Goal: Complete application form: Complete application form

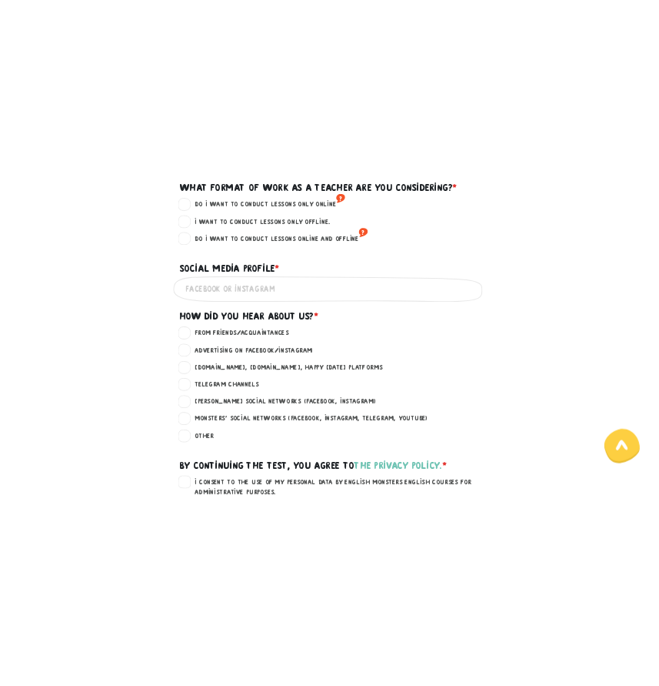
scroll to position [973, 0]
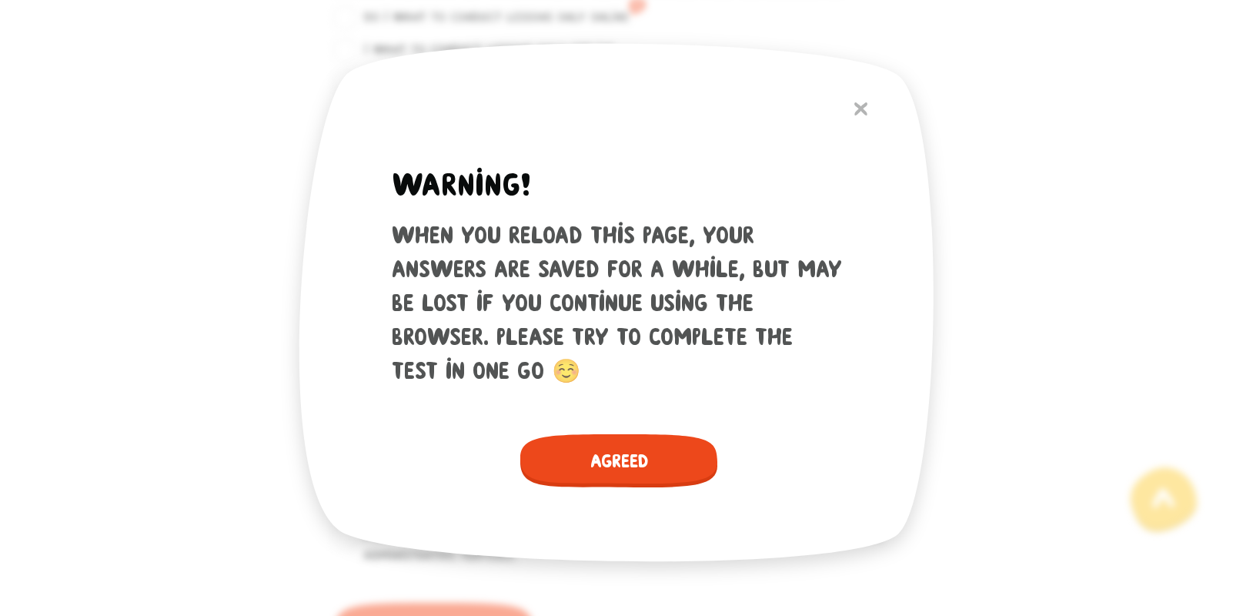
click at [598, 476] on span "Agreed" at bounding box center [618, 460] width 197 height 53
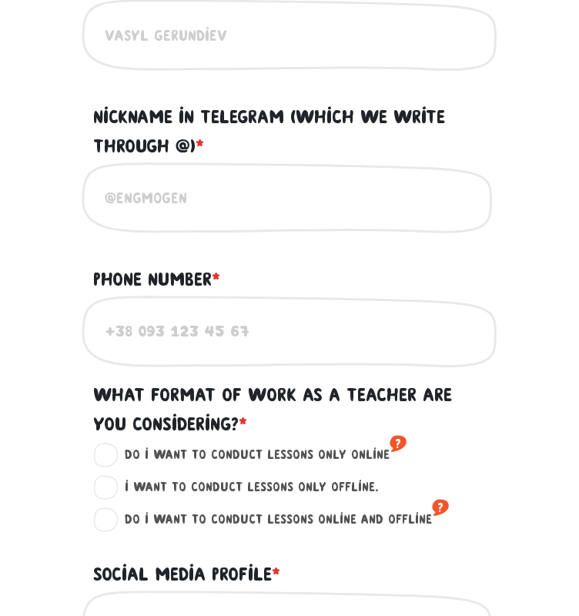
click at [563, 599] on main "WARNING! When you reload this page, your answers are saved for a while, but may…" at bounding box center [289, 198] width 579 height 2195
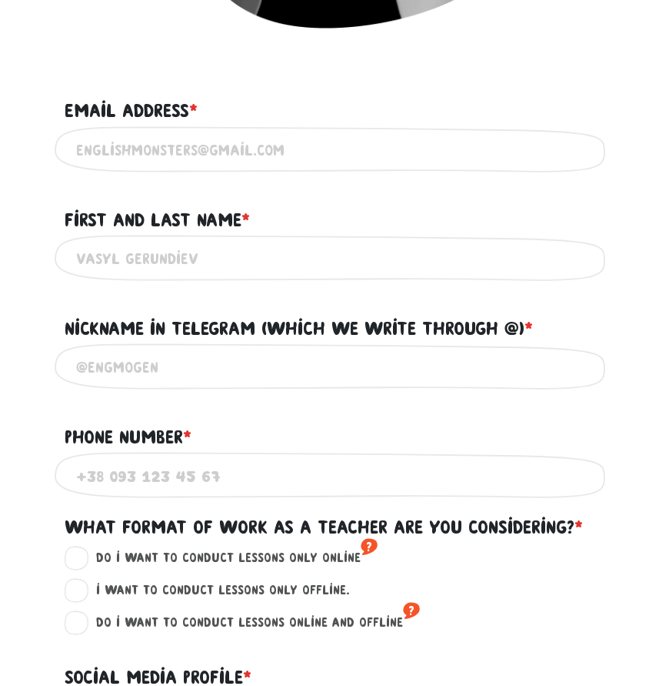
scroll to position [888, 0]
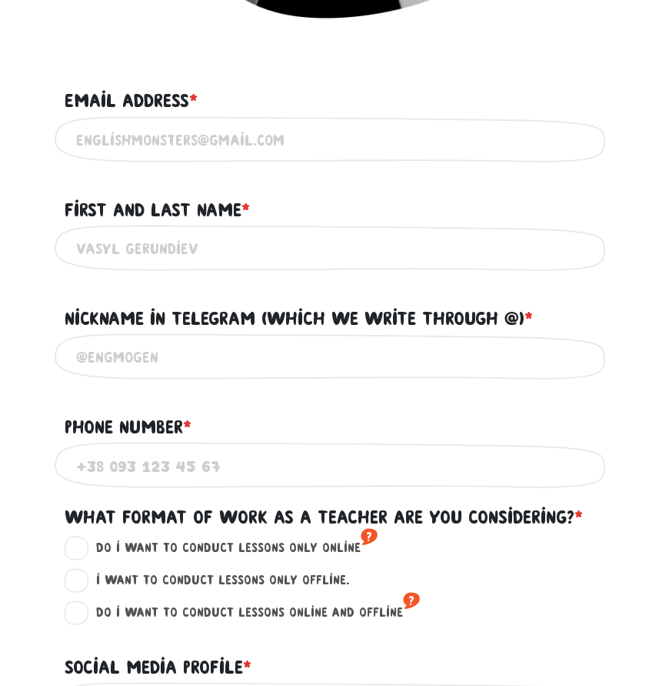
click at [256, 145] on input "Email address * ?" at bounding box center [330, 140] width 508 height 35
type input "[EMAIL_ADDRESS][DOMAIN_NAME]"
type input "[PERSON_NAME]"
type input "0658082670"
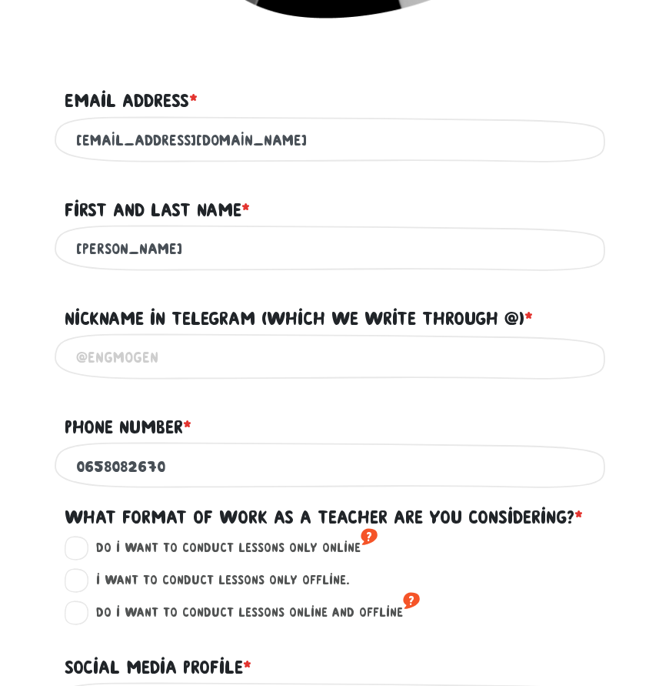
drag, startPoint x: 224, startPoint y: 281, endPoint x: 224, endPoint y: 258, distance: 23.1
click at [224, 269] on div "[PERSON_NAME] Use only Latin and Cyrillic alphabets" at bounding box center [330, 249] width 554 height 48
click at [225, 246] on input "[PERSON_NAME]" at bounding box center [330, 249] width 508 height 35
type input "[PERSON_NAME]"
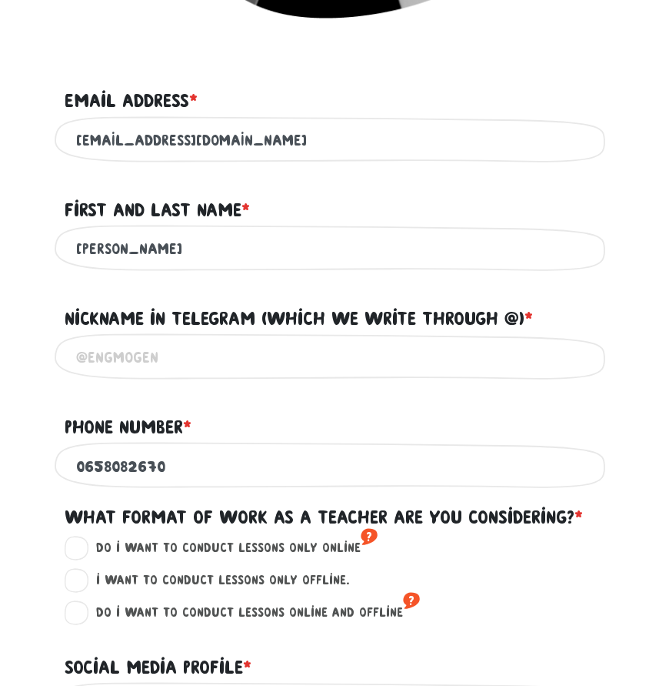
type input "@"
click at [182, 366] on input "@" at bounding box center [330, 357] width 508 height 35
click at [178, 462] on input "0658082670" at bounding box center [330, 466] width 508 height 35
click at [486, 507] on form "Test for teachers Greetings! This test consists of two parts - written and oral…" at bounding box center [330, 209] width 531 height 1954
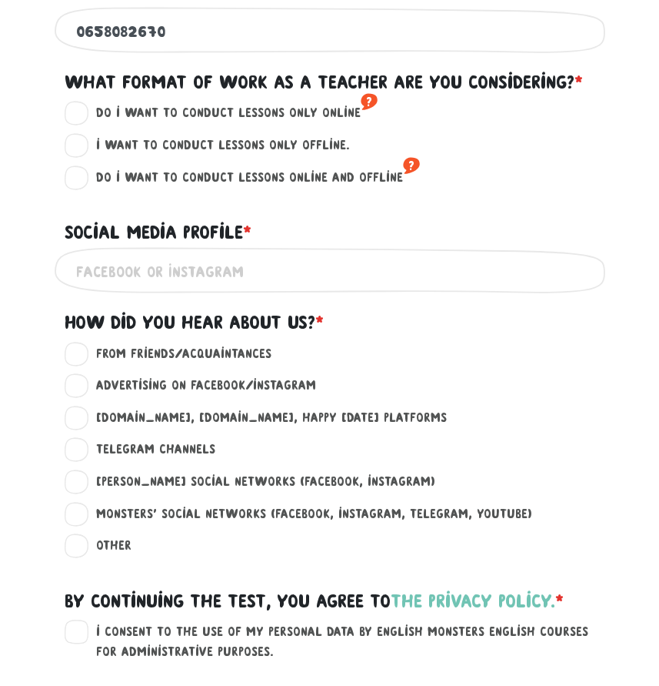
scroll to position [1320, 0]
